Goal: Task Accomplishment & Management: Use online tool/utility

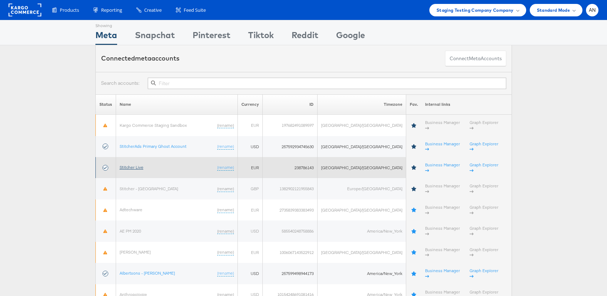
click at [139, 165] on link "Stitcher Live" at bounding box center [132, 167] width 24 height 5
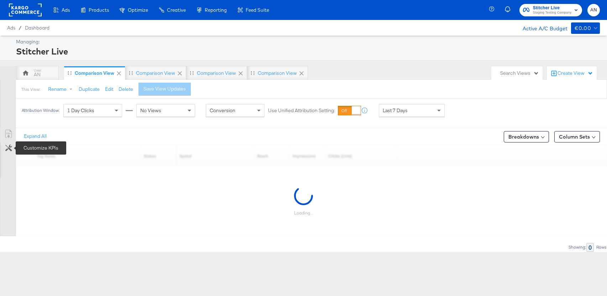
click at [8, 149] on icon at bounding box center [8, 148] width 7 height 7
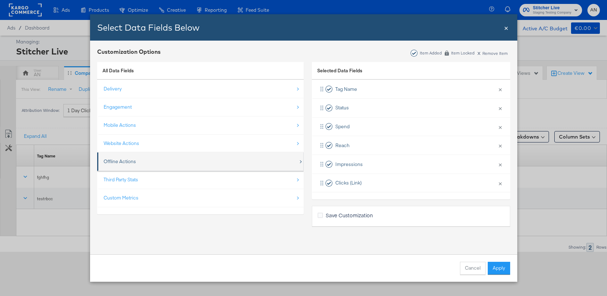
click at [138, 164] on div "Offline Actions" at bounding box center [201, 161] width 195 height 15
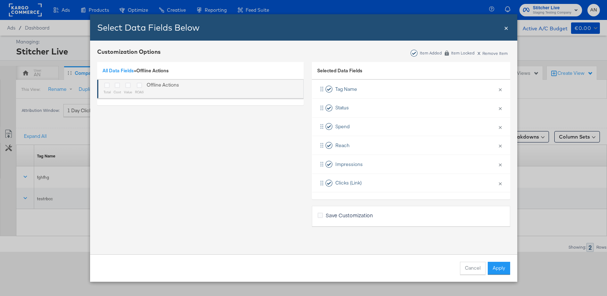
click at [104, 84] on div "Bulk Add Locations Modal" at bounding box center [107, 86] width 7 height 8
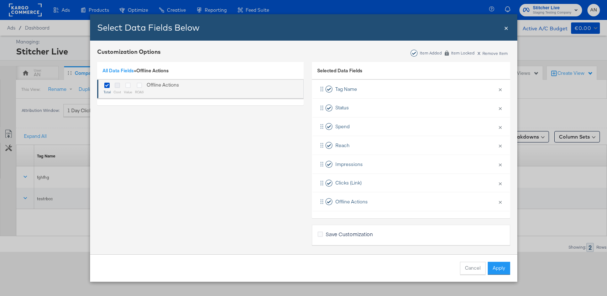
click at [115, 84] on icon "Bulk Add Locations Modal" at bounding box center [117, 85] width 5 height 5
click at [0, 0] on input "Bulk Add Locations Modal" at bounding box center [0, 0] width 0 height 0
click at [127, 86] on icon "Bulk Add Locations Modal" at bounding box center [127, 85] width 5 height 5
click at [0, 0] on input "Bulk Add Locations Modal" at bounding box center [0, 0] width 0 height 0
click at [139, 86] on icon "Bulk Add Locations Modal" at bounding box center [139, 85] width 5 height 5
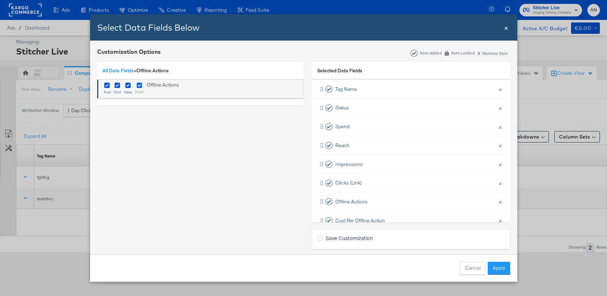
click at [0, 0] on input "Bulk Add Locations Modal" at bounding box center [0, 0] width 0 height 0
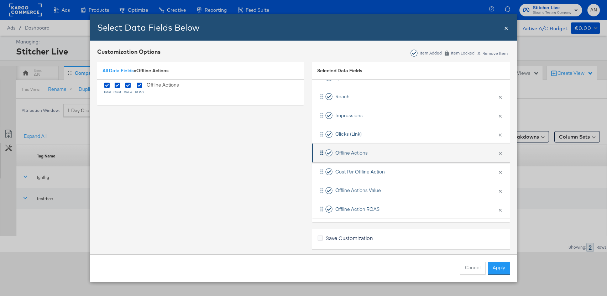
scroll to position [52, 0]
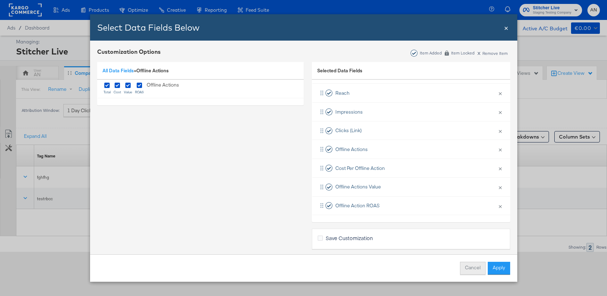
click at [475, 272] on button "Cancel" at bounding box center [473, 268] width 26 height 13
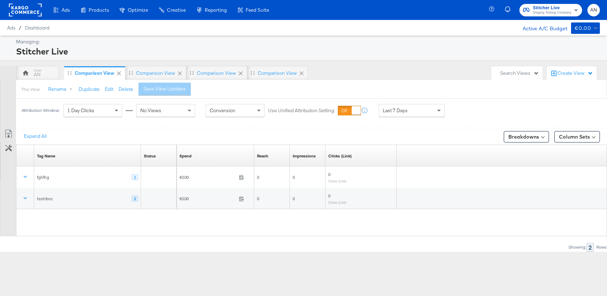
scroll to position [0, 0]
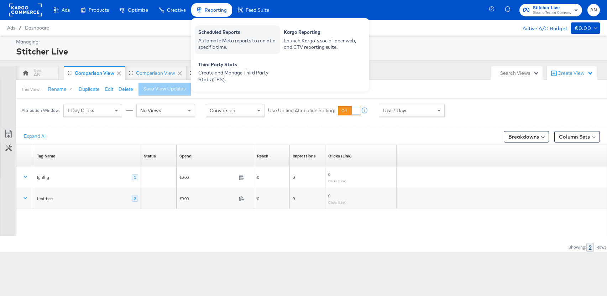
click at [223, 42] on div "Automate Meta reports to run at a specific time." at bounding box center [237, 43] width 78 height 13
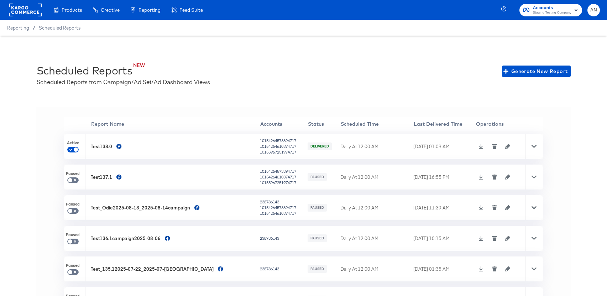
click at [505, 147] on icon "button" at bounding box center [507, 146] width 5 height 5
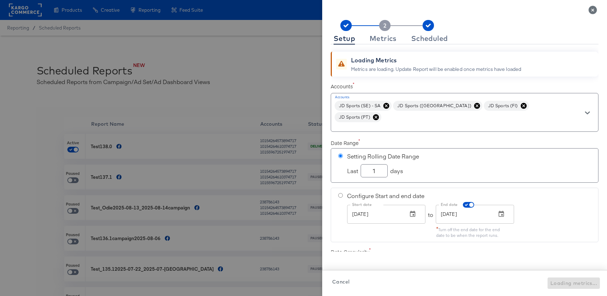
checkbox input "true"
click at [386, 38] on div "Metrics" at bounding box center [383, 39] width 27 height 6
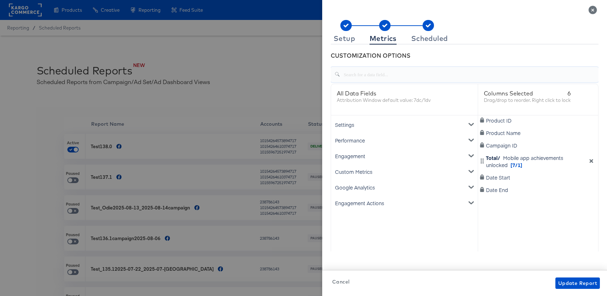
click at [371, 76] on input "text" at bounding box center [469, 71] width 259 height 15
type input "of"
click at [362, 127] on div "Engagement" at bounding box center [405, 125] width 144 height 16
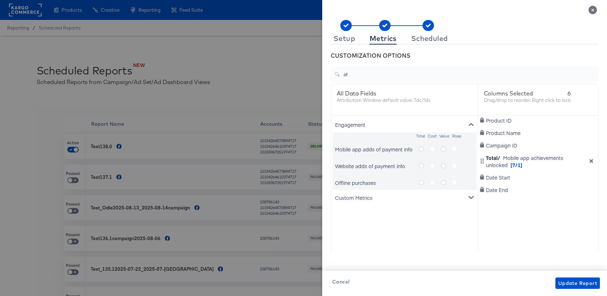
click at [592, 11] on icon "Close" at bounding box center [593, 10] width 8 height 8
